Goal: Task Accomplishment & Management: Manage account settings

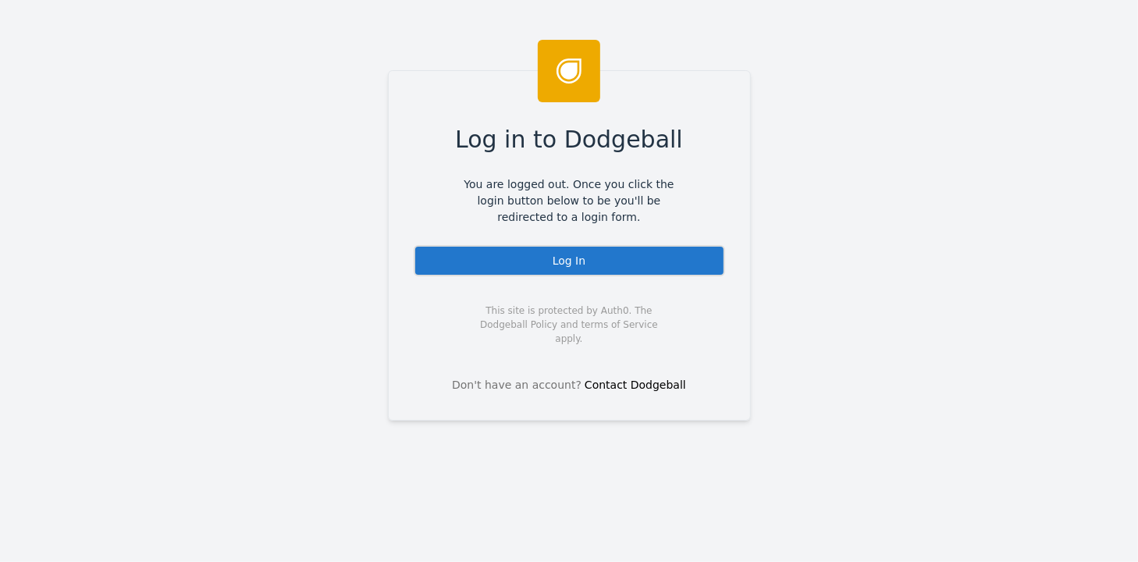
click at [550, 255] on div "Log In" at bounding box center [569, 260] width 311 height 31
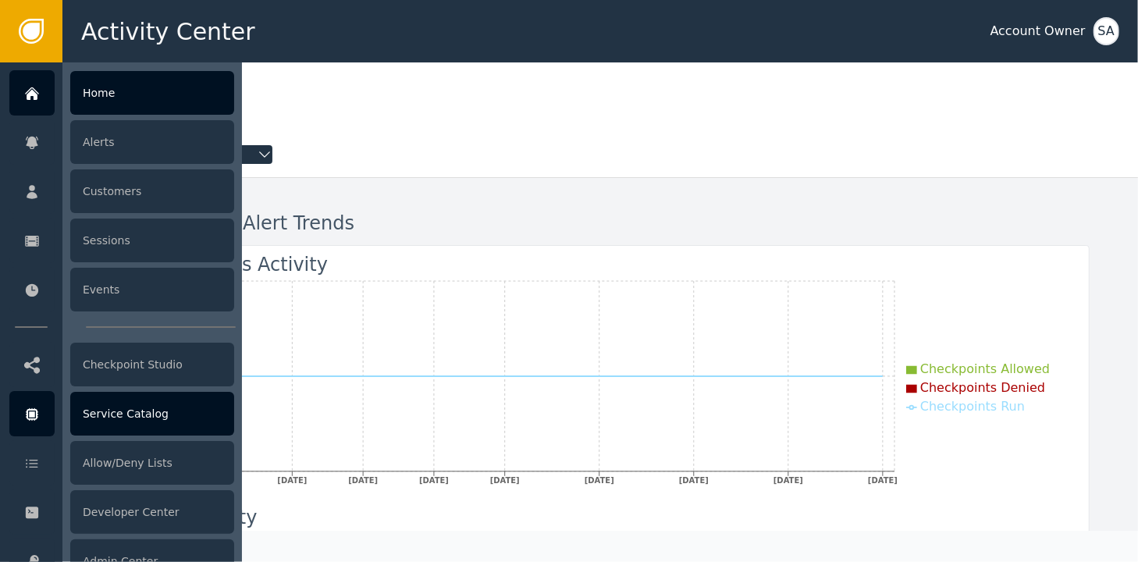
click at [125, 407] on div "Service Catalog" at bounding box center [152, 414] width 164 height 44
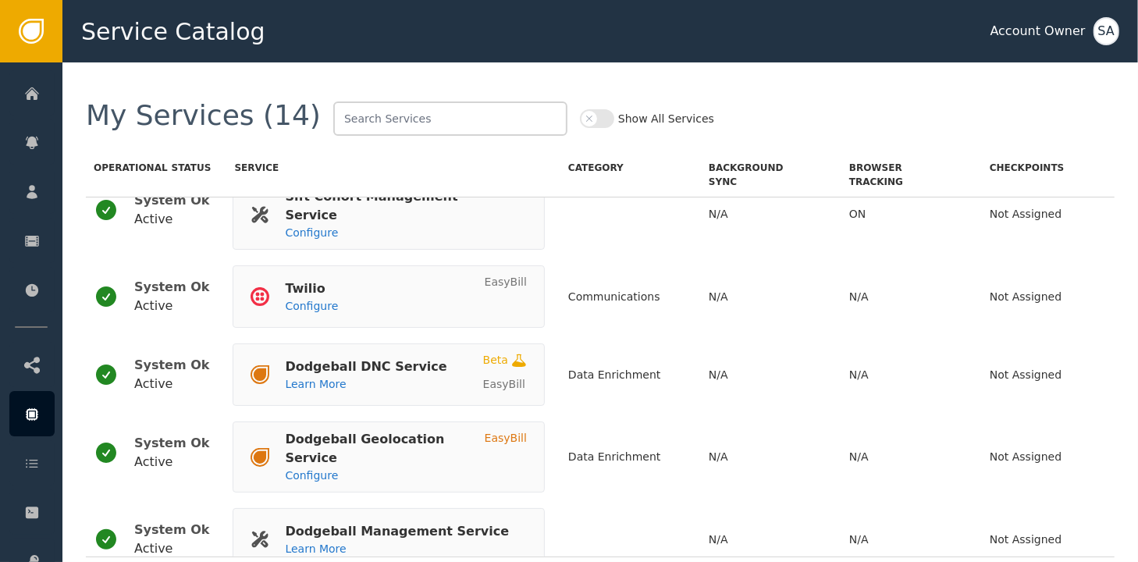
scroll to position [745, 0]
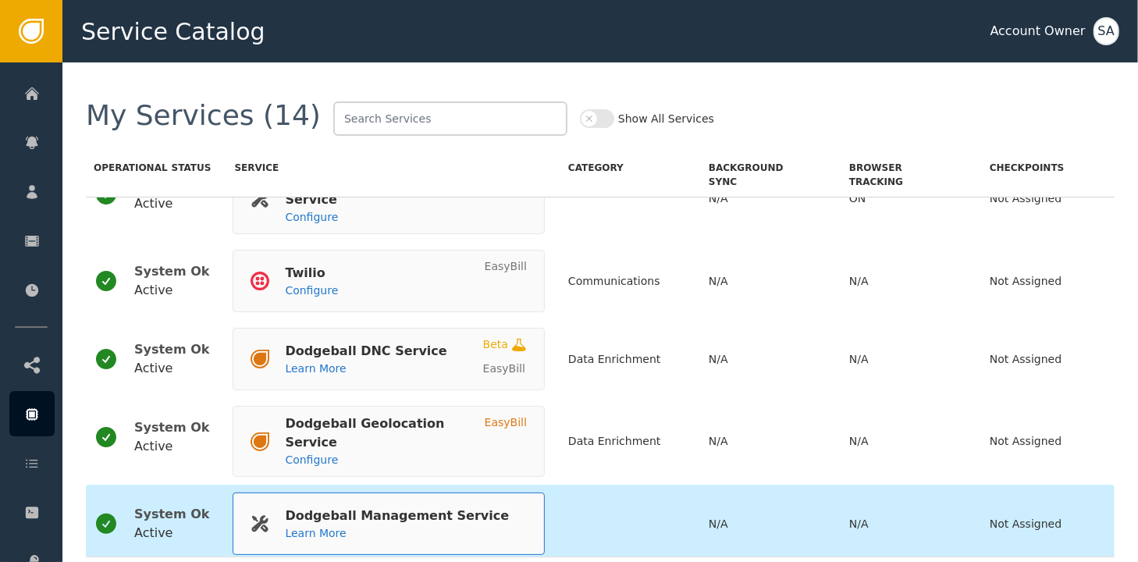
click at [372, 507] on div "Dodgeball Management Service" at bounding box center [397, 516] width 224 height 19
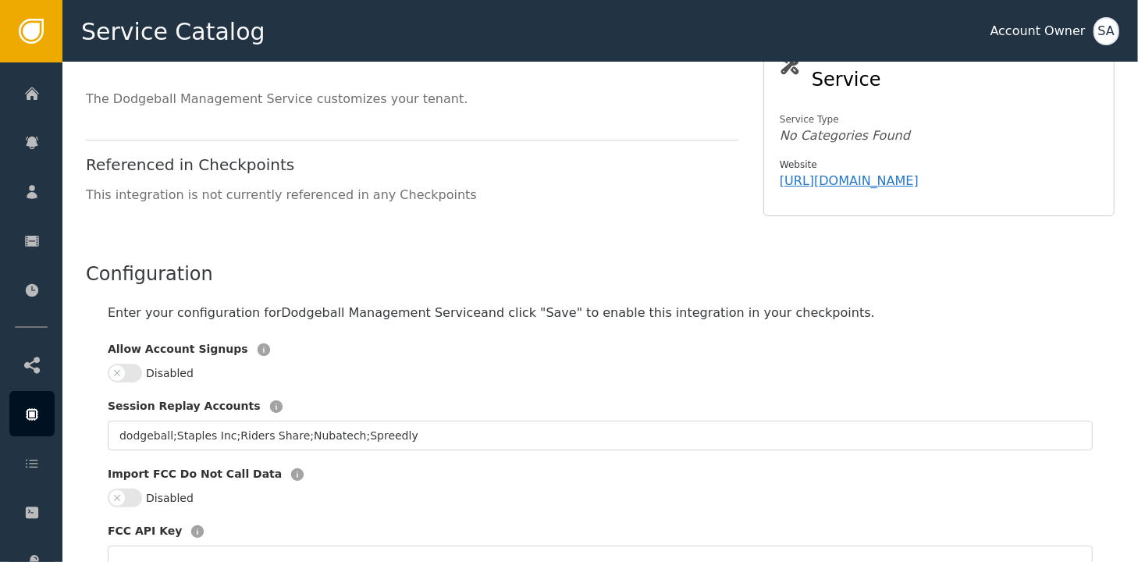
scroll to position [312, 0]
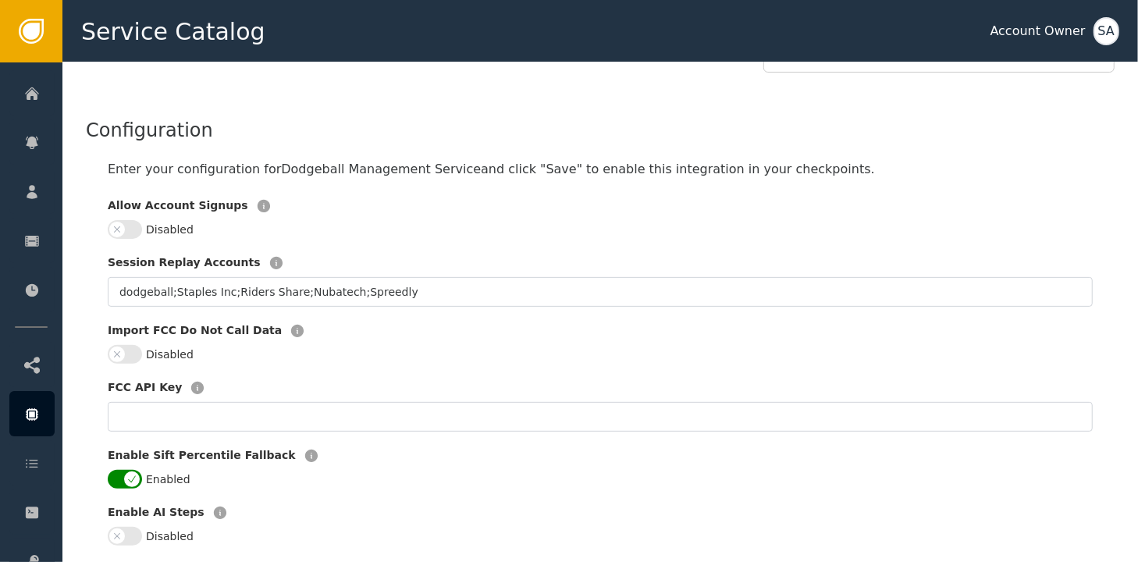
click at [134, 220] on button "Disabled" at bounding box center [125, 229] width 34 height 19
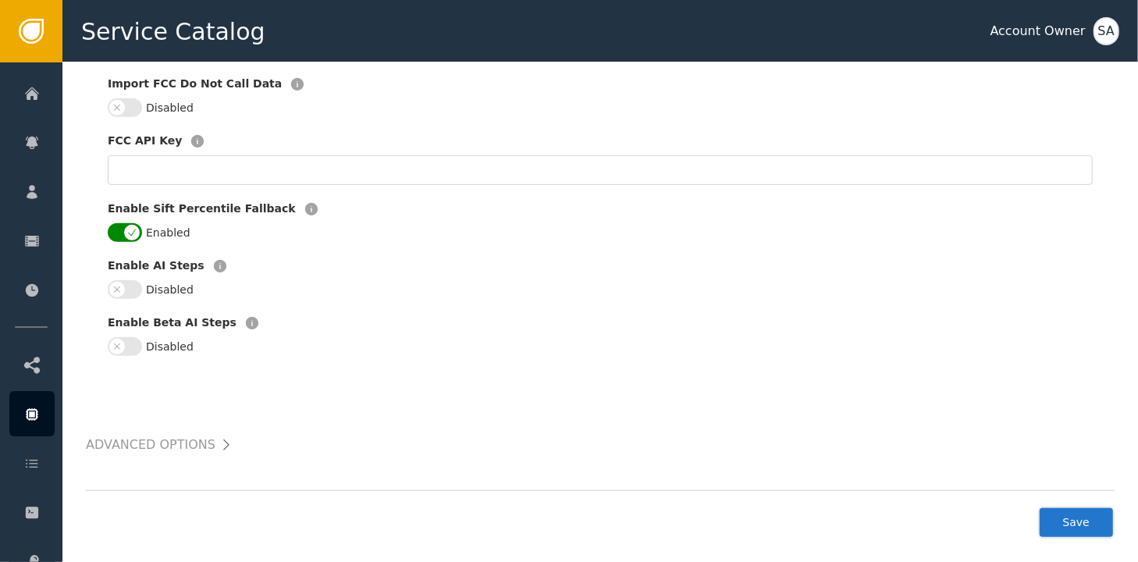
scroll to position [561, 0]
click at [1079, 507] on button "Save" at bounding box center [1076, 521] width 77 height 32
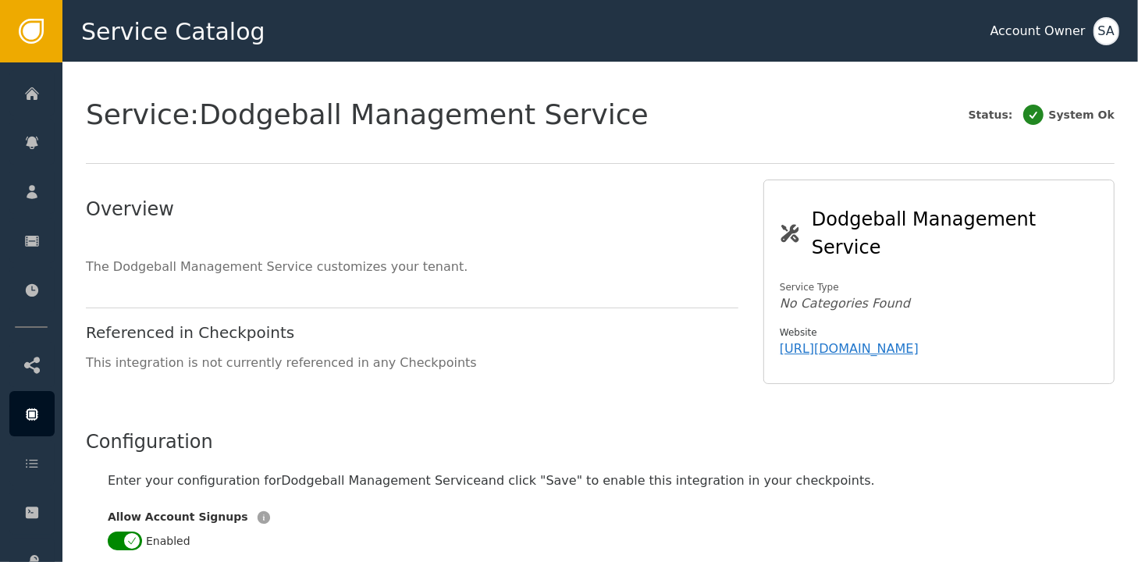
scroll to position [0, 0]
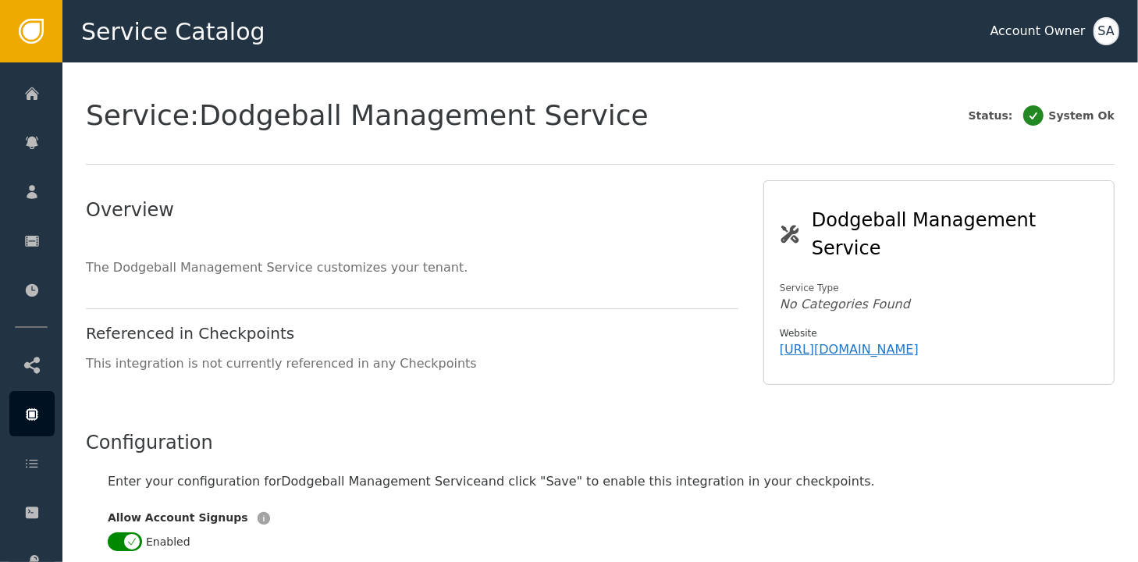
click at [1107, 32] on div "SA" at bounding box center [1107, 31] width 26 height 28
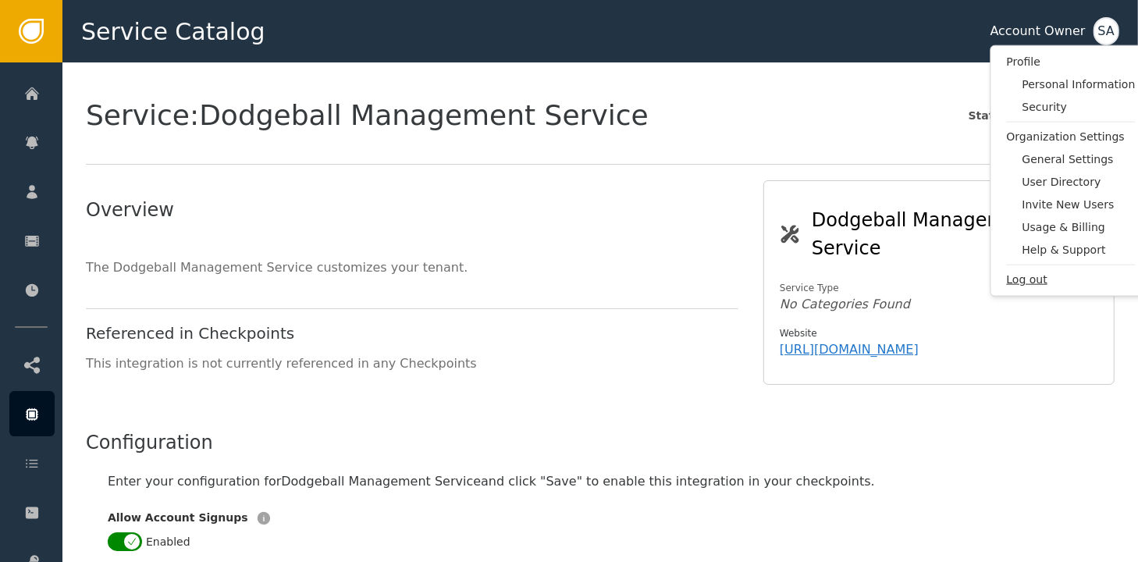
click at [1023, 278] on span "Log out" at bounding box center [1071, 280] width 129 height 16
